Goal: Task Accomplishment & Management: Manage account settings

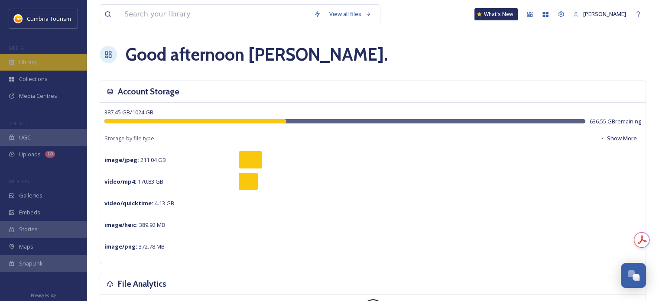
click at [28, 69] on div "Library" at bounding box center [43, 62] width 87 height 17
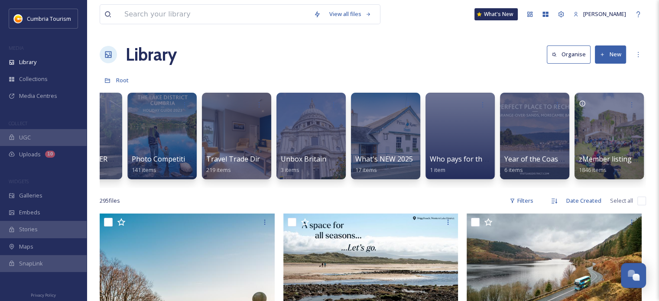
scroll to position [0, 1019]
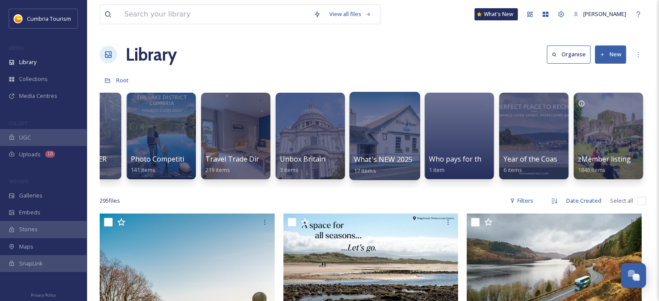
click at [372, 160] on span "What's NEW 2025" at bounding box center [383, 160] width 59 height 10
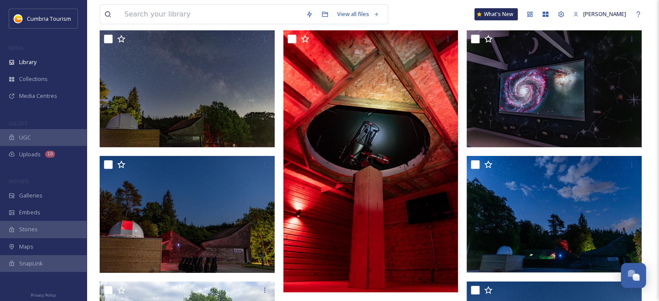
scroll to position [90, 0]
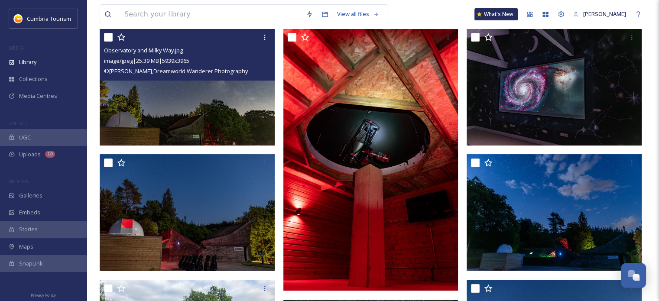
click at [109, 39] on input "checkbox" at bounding box center [108, 37] width 9 height 9
checkbox input "true"
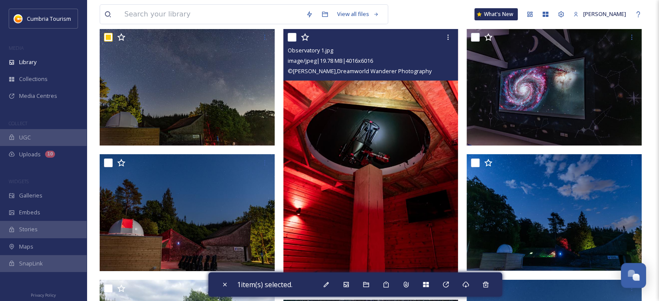
click at [293, 36] on input "checkbox" at bounding box center [292, 37] width 9 height 9
checkbox input "true"
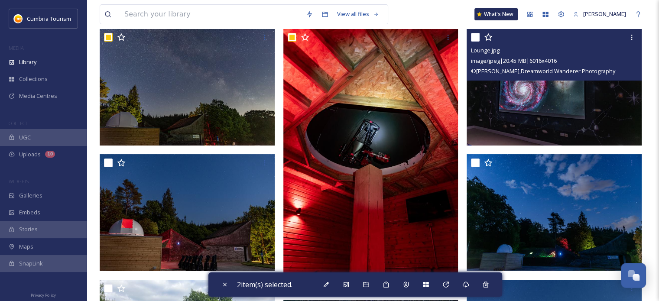
click at [475, 39] on input "checkbox" at bounding box center [475, 37] width 9 height 9
checkbox input "true"
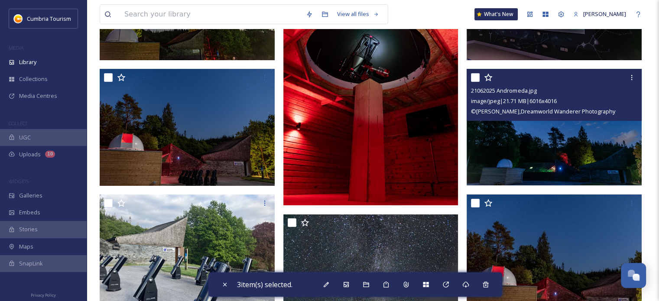
scroll to position [176, 0]
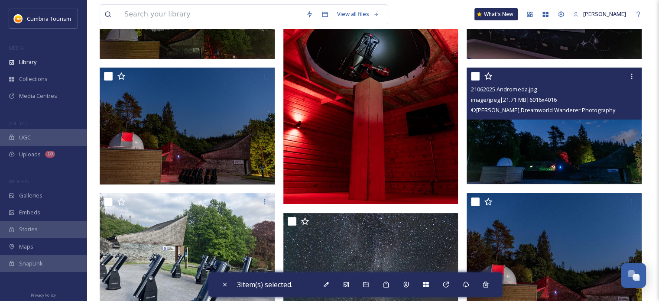
click at [475, 76] on input "checkbox" at bounding box center [475, 76] width 9 height 9
checkbox input "true"
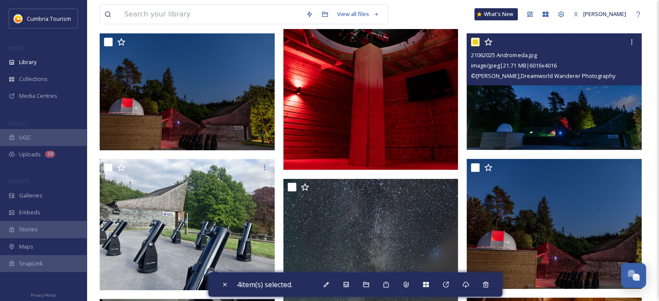
scroll to position [263, 0]
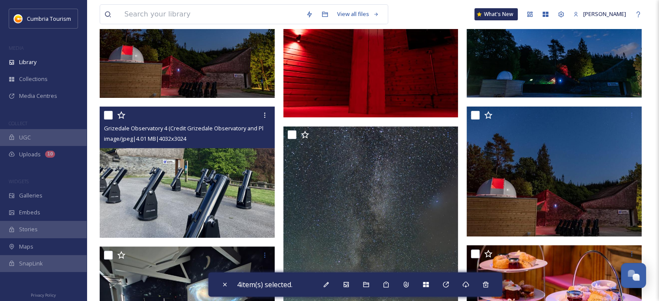
click at [107, 116] on input "checkbox" at bounding box center [108, 115] width 9 height 9
checkbox input "true"
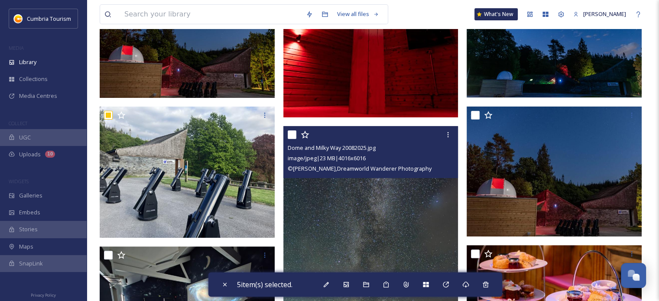
click at [292, 135] on input "checkbox" at bounding box center [292, 134] width 9 height 9
checkbox input "true"
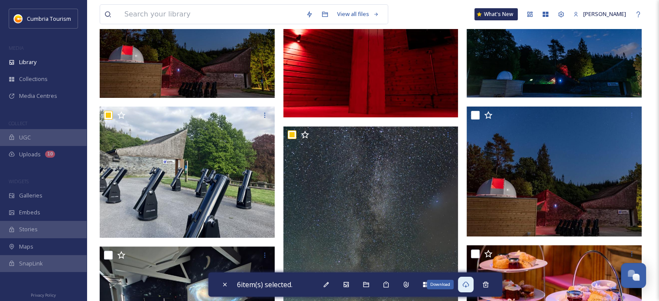
click at [468, 283] on icon at bounding box center [465, 284] width 7 height 7
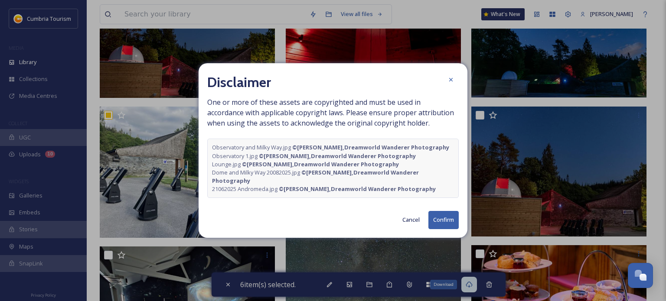
click at [446, 218] on button "Confirm" at bounding box center [443, 220] width 30 height 18
